Goal: Find specific page/section: Find specific page/section

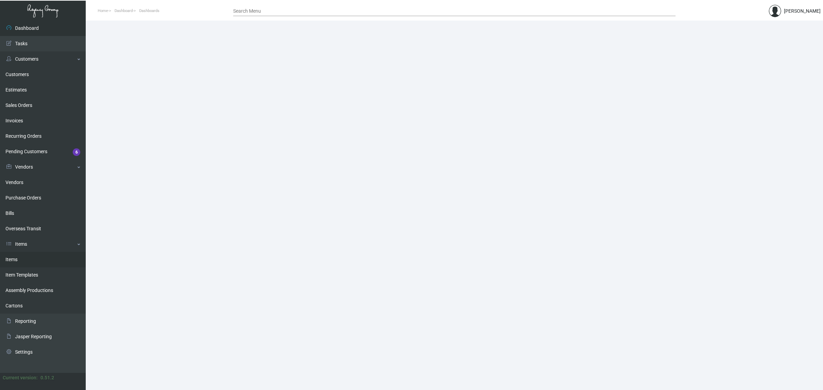
click at [41, 260] on link "Items" at bounding box center [43, 259] width 86 height 15
click at [36, 256] on link "Items" at bounding box center [43, 259] width 86 height 15
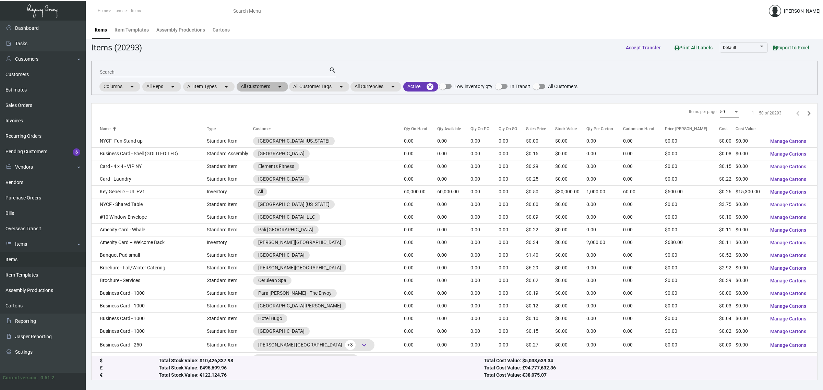
click at [263, 90] on mat-chip "All Customers arrow_drop_down" at bounding box center [262, 87] width 51 height 10
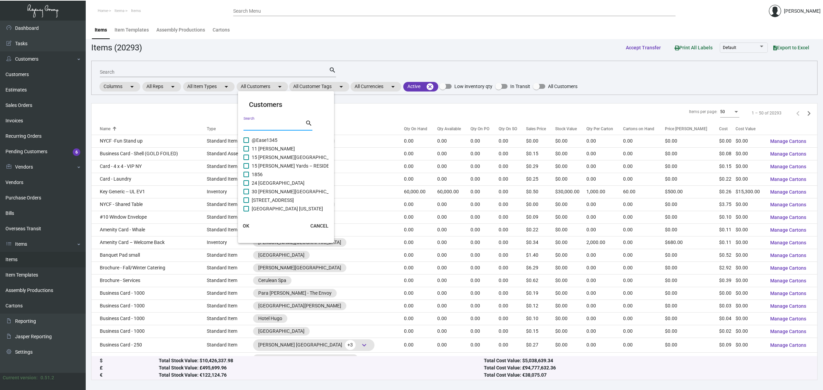
click at [252, 126] on input "Search" at bounding box center [274, 125] width 62 height 5
type input "continental b"
click at [275, 152] on span "Intercontinental Bellevue" at bounding box center [278, 149] width 52 height 8
click at [246, 152] on input "Intercontinental Bellevue" at bounding box center [246, 152] width 0 height 0
checkbox input "true"
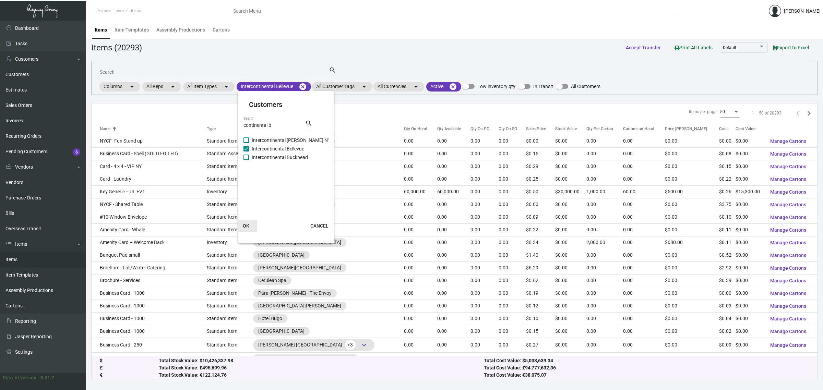
click at [244, 224] on span "OK" at bounding box center [246, 225] width 7 height 5
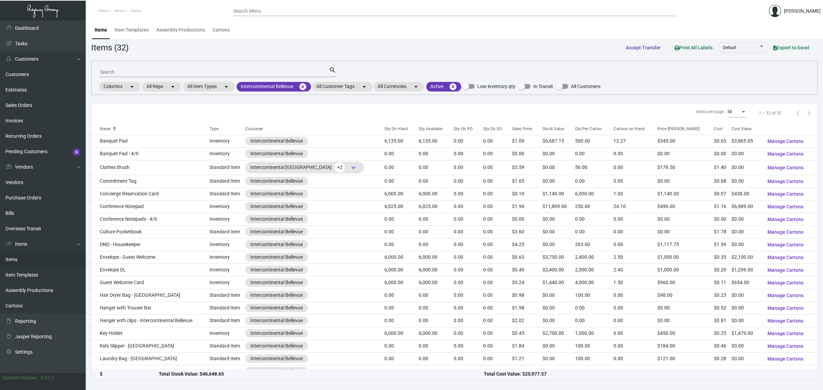
click at [400, 130] on div "Qty On Hand" at bounding box center [395, 129] width 23 height 6
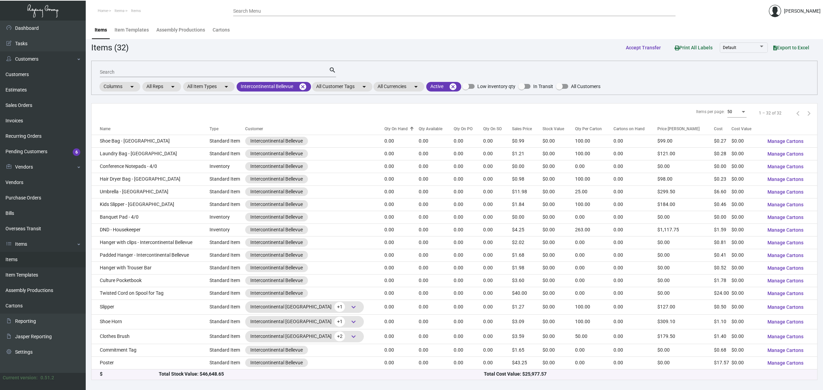
click at [400, 130] on div "Qty On Hand" at bounding box center [395, 129] width 23 height 6
